Goal: Information Seeking & Learning: Learn about a topic

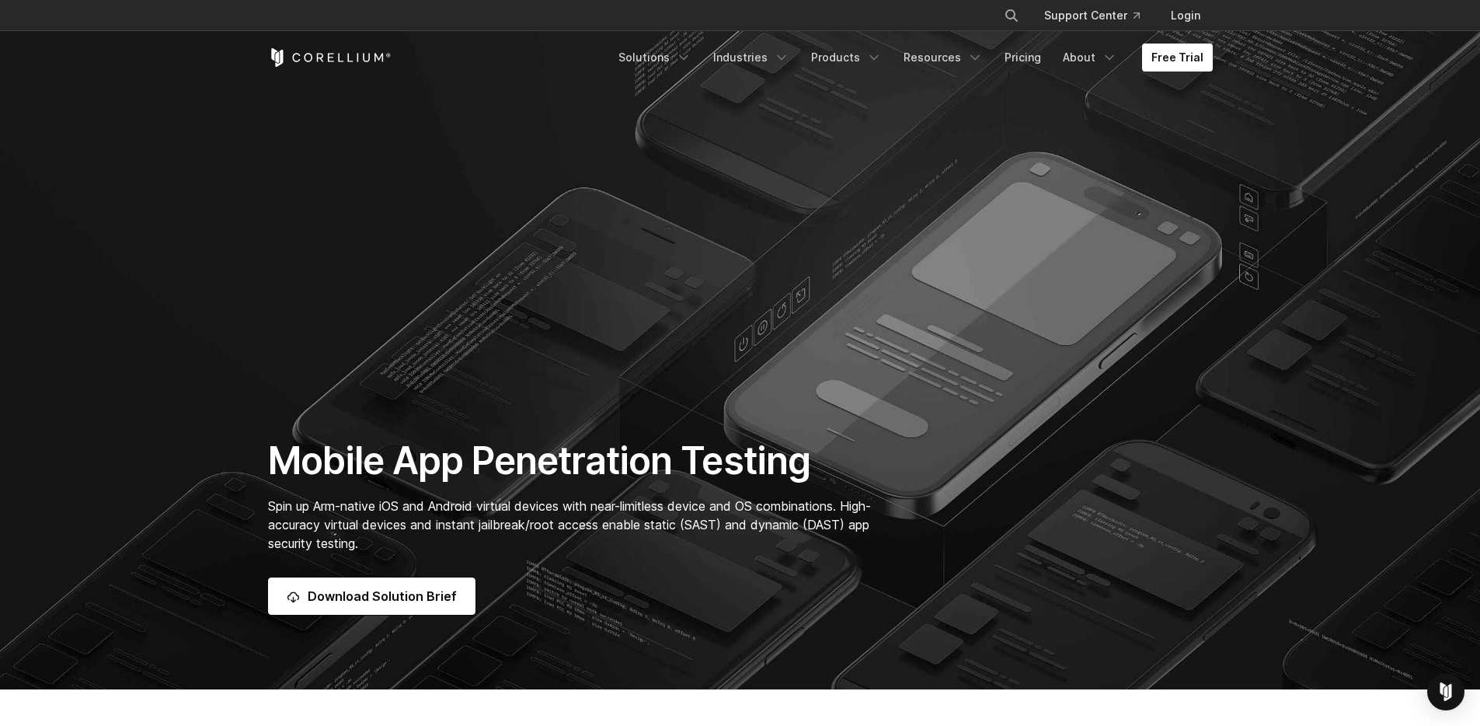
click at [728, 235] on section "Mobile App Penetration Testing Spin up Arm-native iOS and Android virtual devic…" at bounding box center [740, 344] width 1480 height 689
click at [570, 429] on section "Mobile App Penetration Testing Spin up Arm-native iOS and Android virtual devic…" at bounding box center [740, 344] width 1480 height 689
click at [1311, 583] on section "Mobile App Penetration Testing Spin up Arm-native iOS and Android virtual devic…" at bounding box center [740, 344] width 1480 height 689
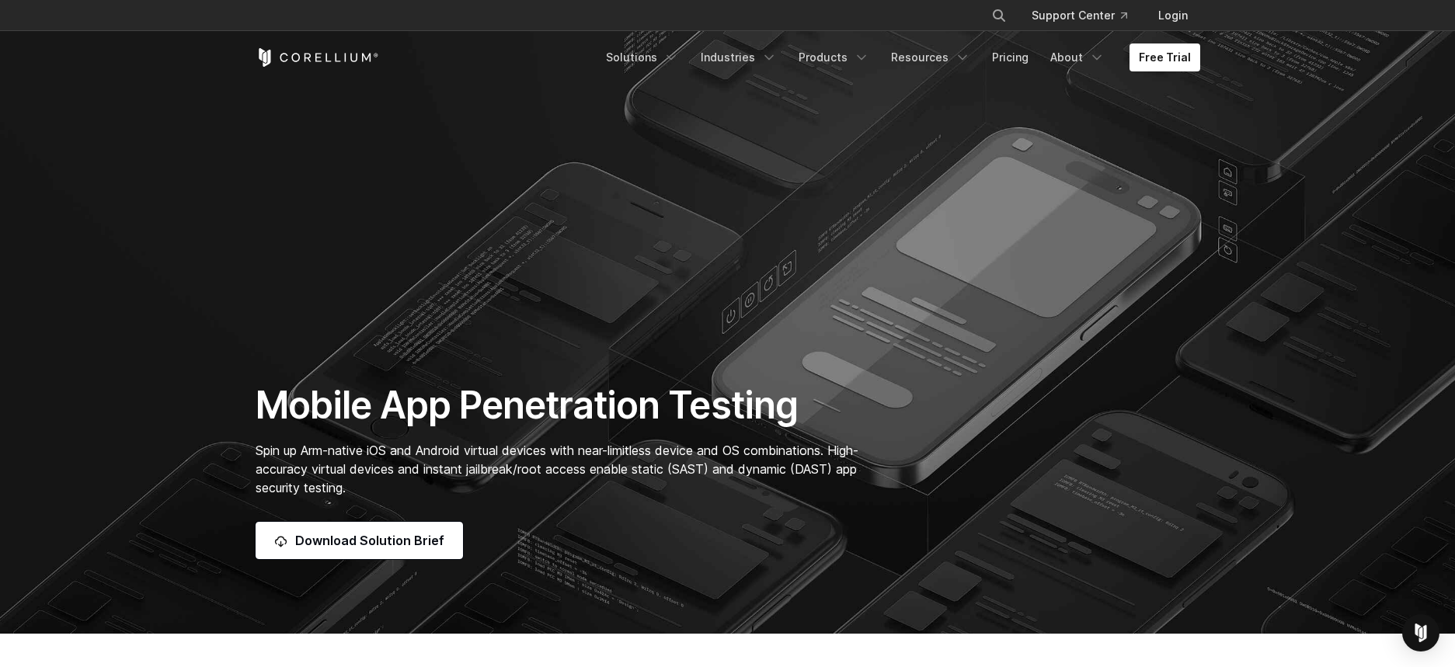
click at [1025, 480] on div "Mobile App Penetration Testing Spin up Arm-native iOS and Android virtual devic…" at bounding box center [728, 470] width 976 height 177
click at [967, 443] on div "Mobile App Penetration Testing Spin up Arm-native iOS and Android virtual devic…" at bounding box center [728, 470] width 976 height 177
click at [262, 255] on section "Mobile App Penetration Testing Spin up Arm-native iOS and Android virtual devic…" at bounding box center [727, 317] width 1455 height 634
click at [358, 260] on section "Mobile App Penetration Testing Spin up Arm-native iOS and Android virtual devic…" at bounding box center [727, 317] width 1455 height 634
click at [367, 257] on section "Mobile App Penetration Testing Spin up Arm-native iOS and Android virtual devic…" at bounding box center [727, 317] width 1455 height 634
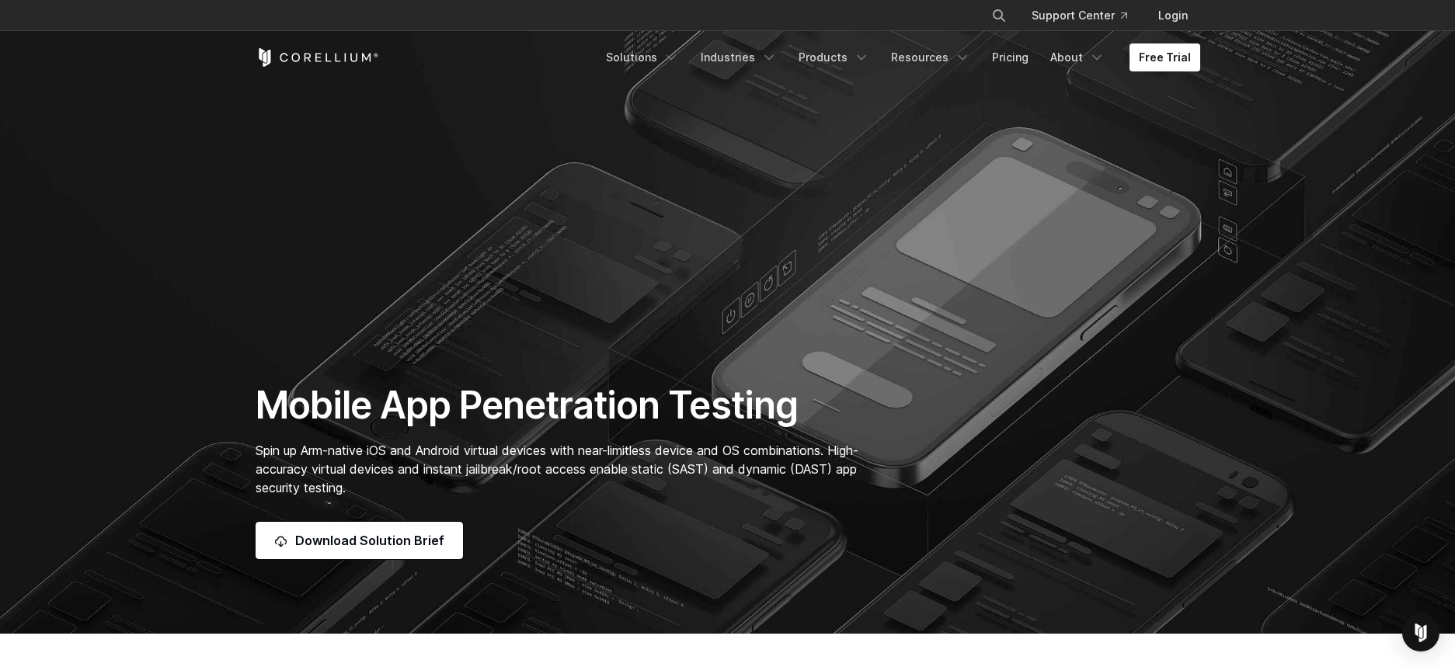
click at [771, 292] on section "Mobile App Penetration Testing Spin up Arm-native iOS and Android virtual devic…" at bounding box center [727, 317] width 1455 height 634
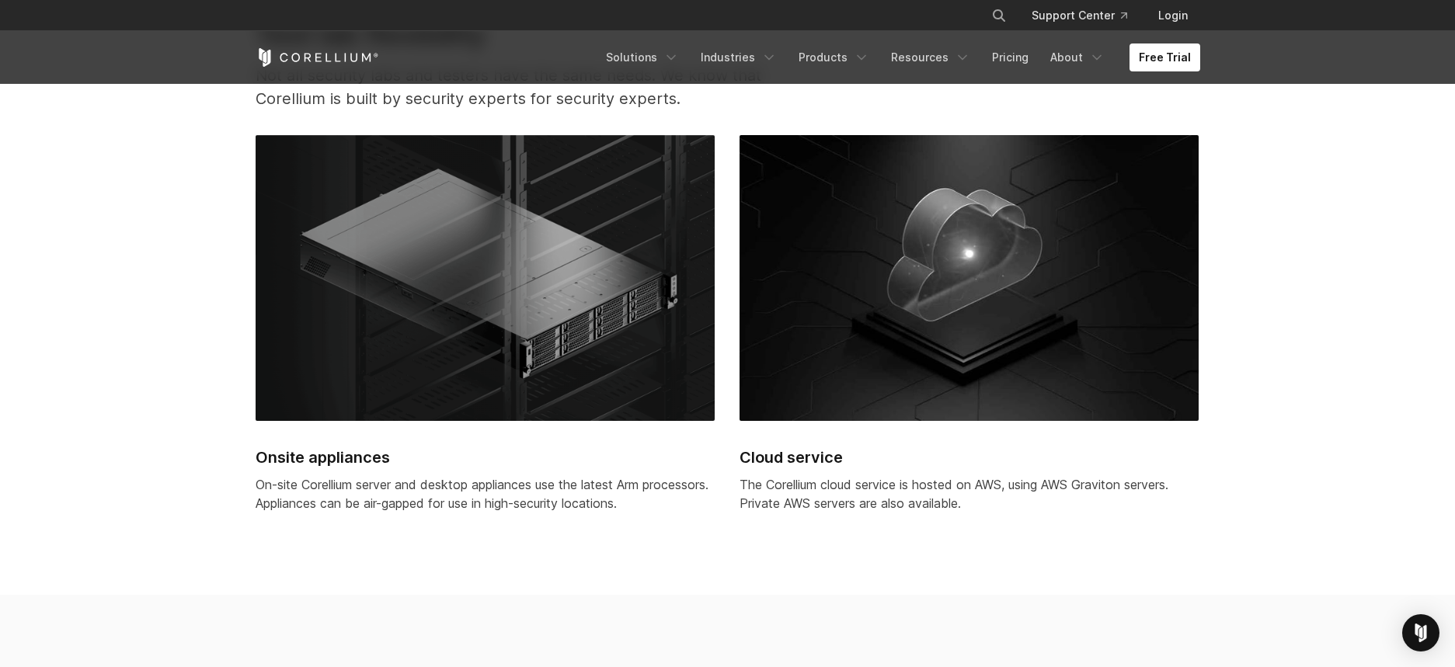
scroll to position [3642, 0]
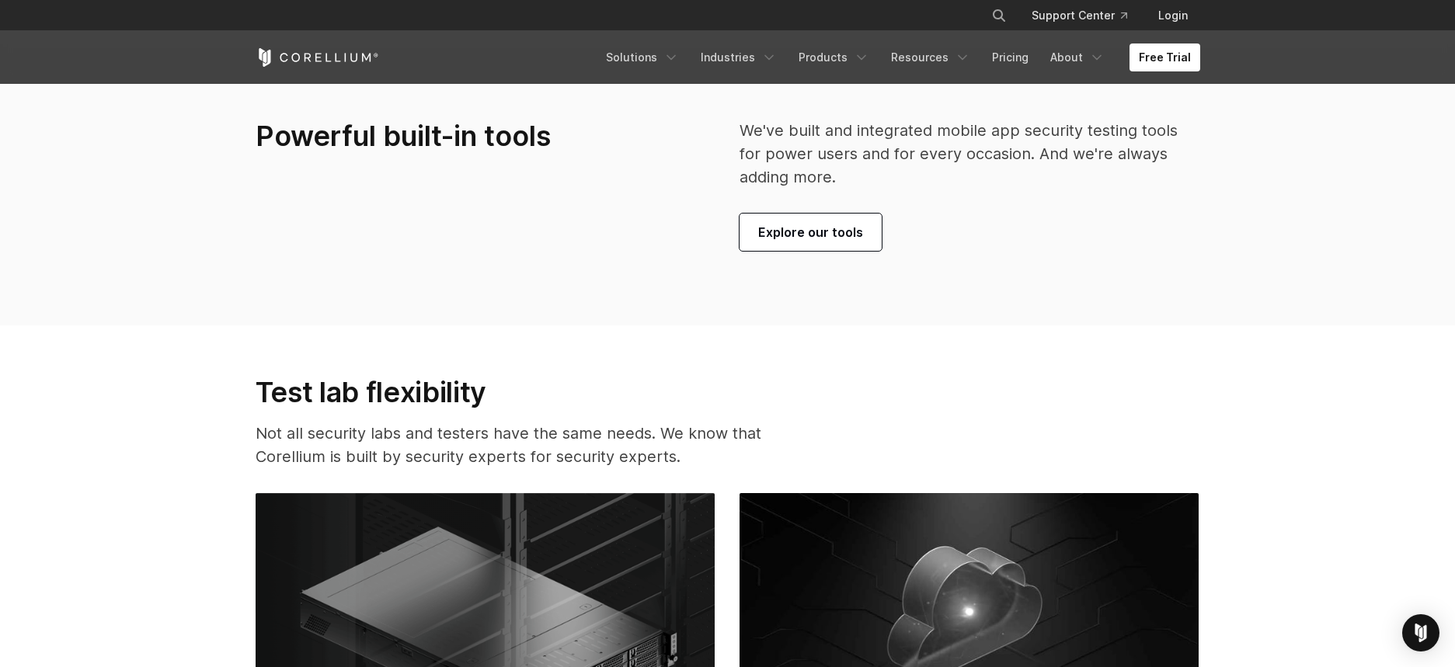
click at [560, 162] on div "Powerful built-in tools" at bounding box center [484, 142] width 488 height 47
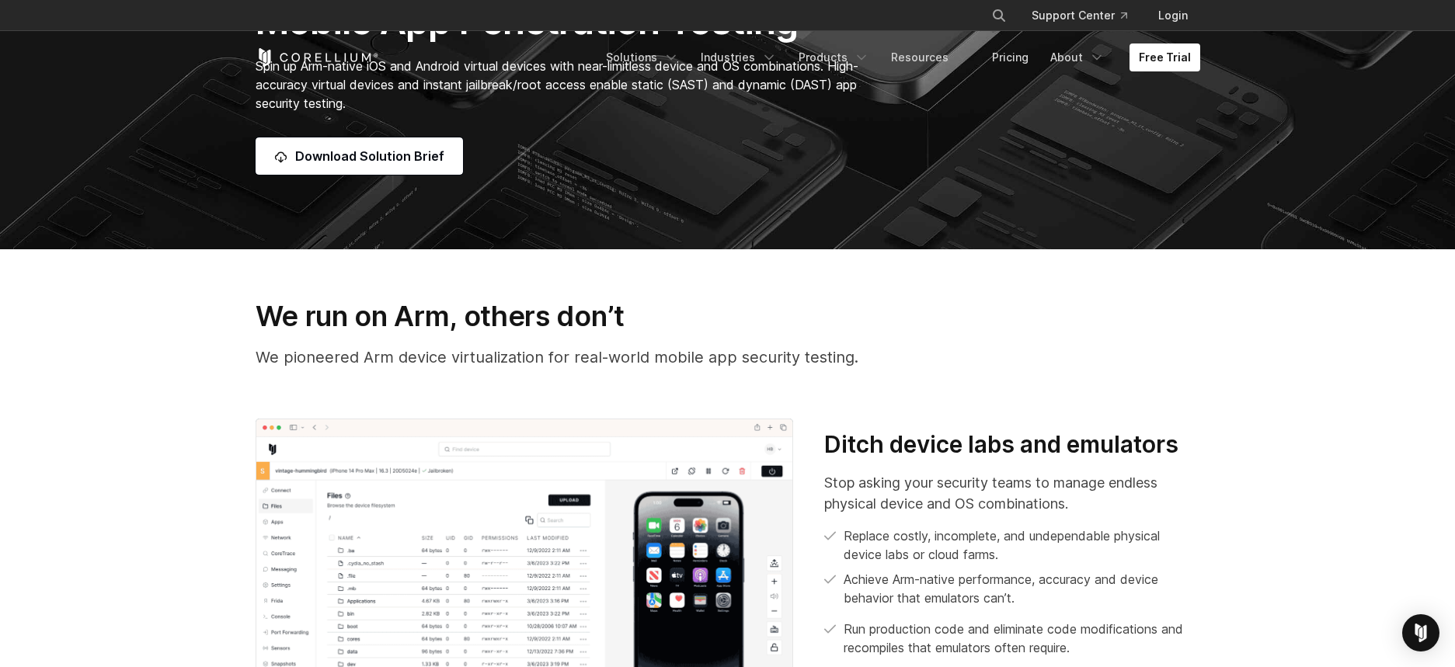
scroll to position [0, 0]
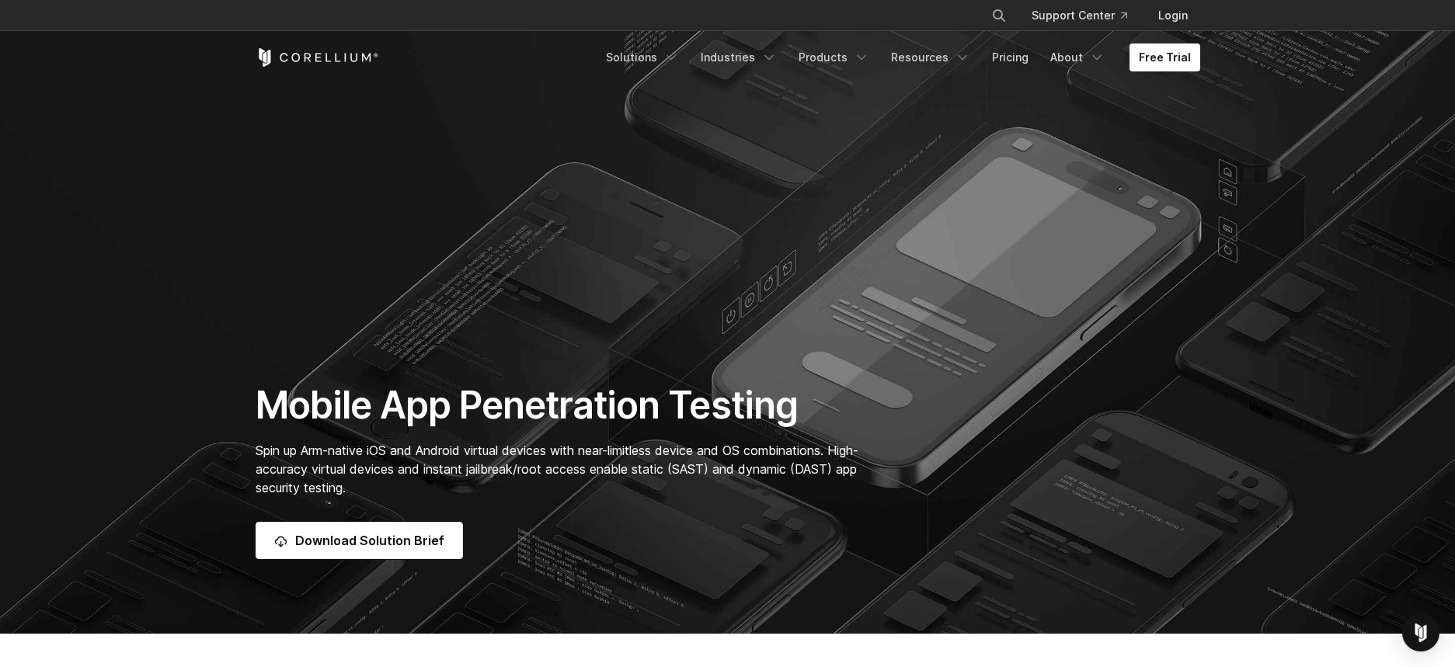
click at [943, 381] on section "Mobile App Penetration Testing Spin up Arm-native iOS and Android virtual devic…" at bounding box center [727, 317] width 1455 height 634
click at [1247, 501] on section "Mobile App Penetration Testing Spin up Arm-native iOS and Android virtual devic…" at bounding box center [727, 317] width 1455 height 634
click at [771, 308] on section "Mobile App Penetration Testing Spin up Arm-native iOS and Android virtual devic…" at bounding box center [727, 317] width 1455 height 634
click at [688, 158] on section "Mobile App Penetration Testing Spin up Arm-native iOS and Android virtual devic…" at bounding box center [727, 317] width 1455 height 634
